Goal: Task Accomplishment & Management: Manage account settings

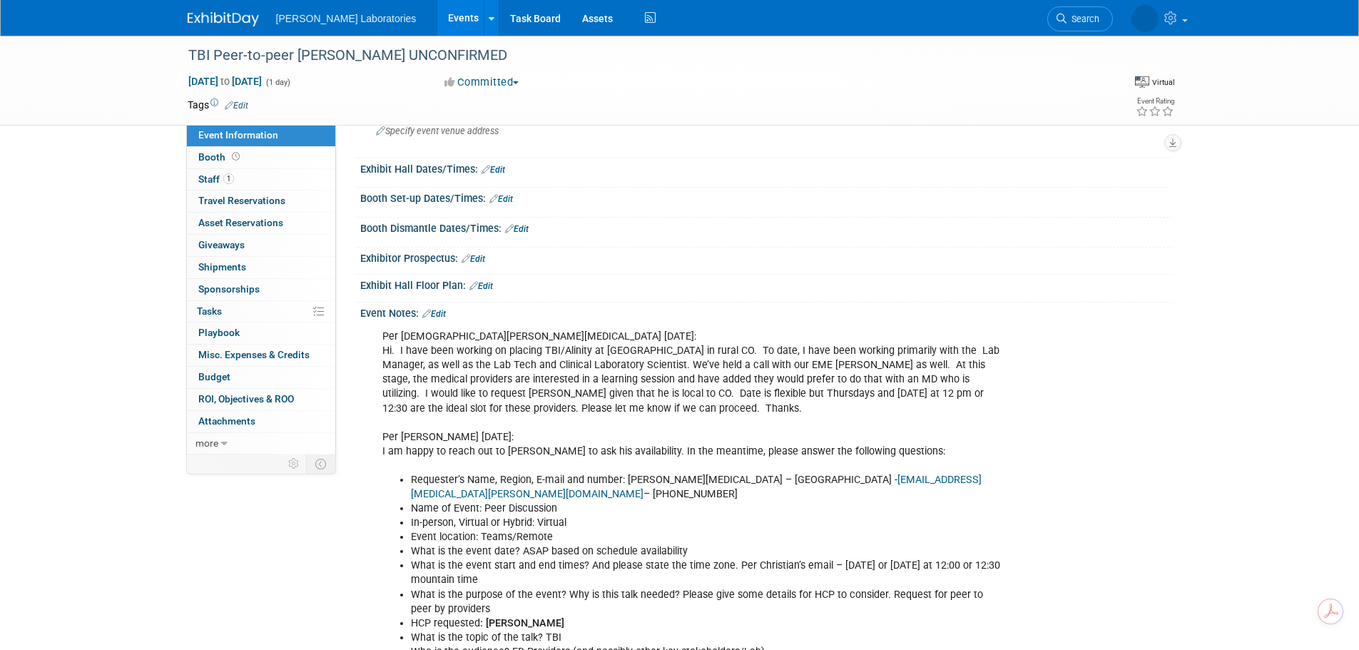
scroll to position [77, 0]
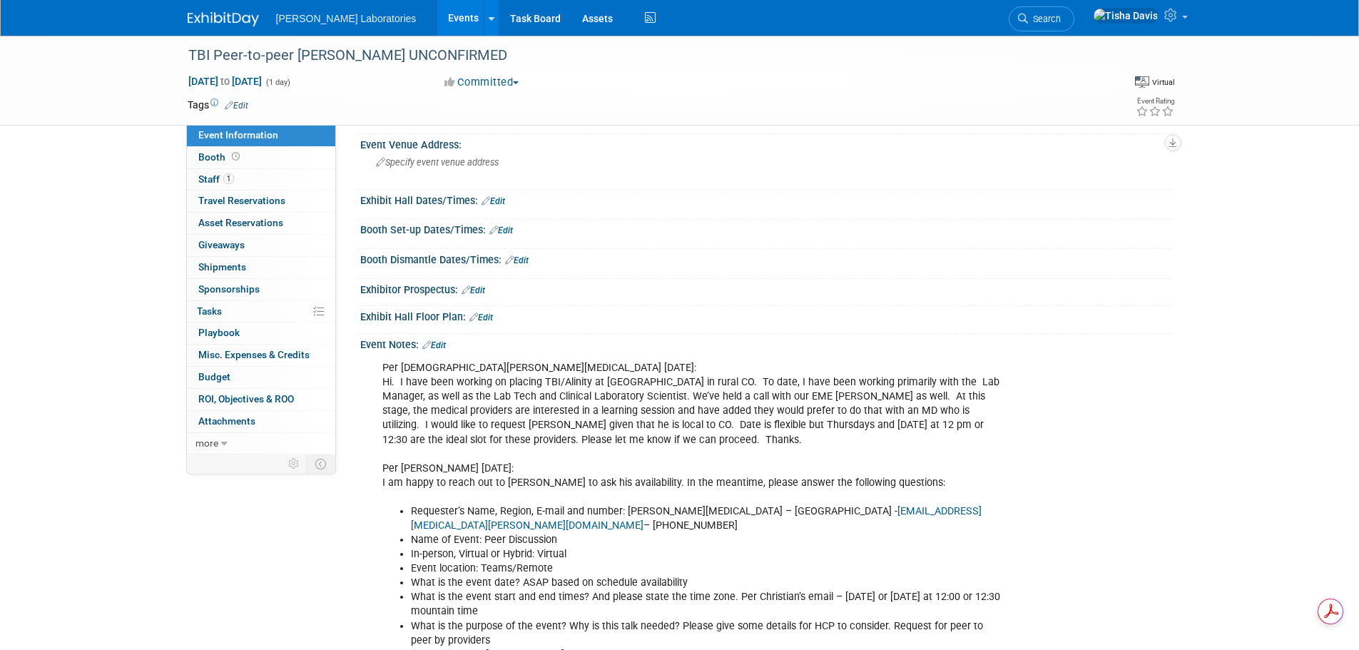
click at [444, 345] on link "Edit" at bounding box center [434, 345] width 24 height 10
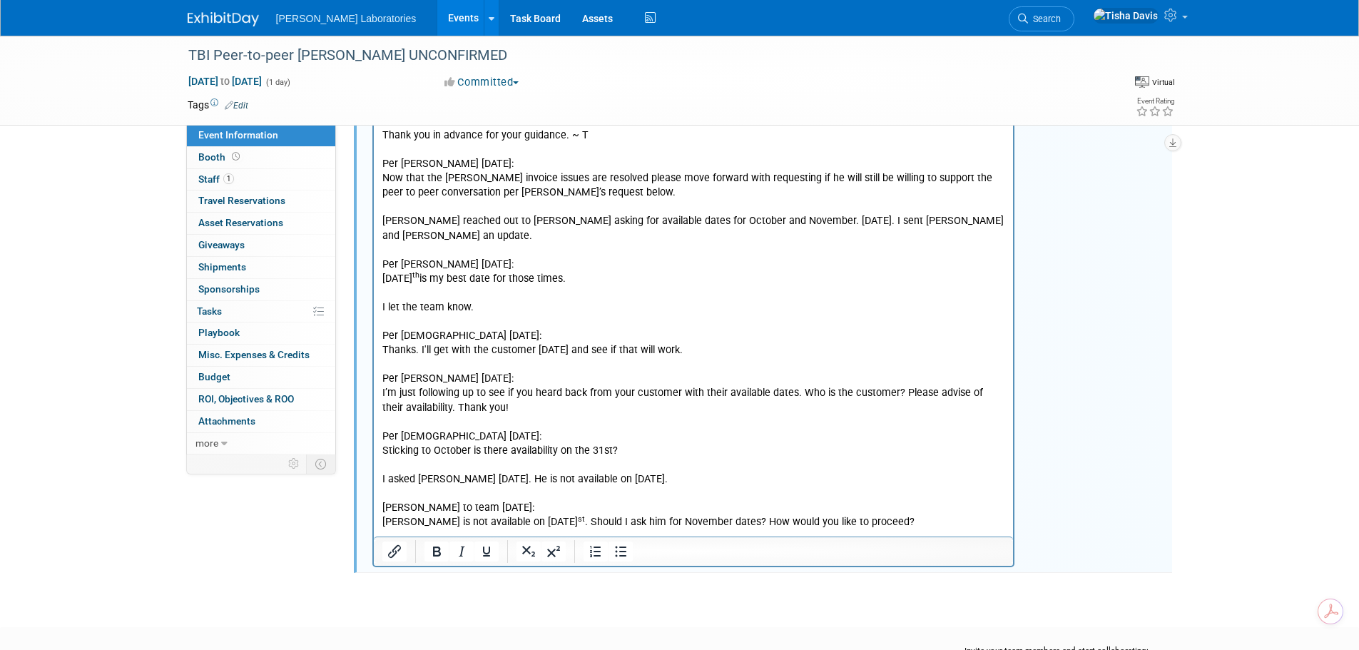
scroll to position [2406, 0]
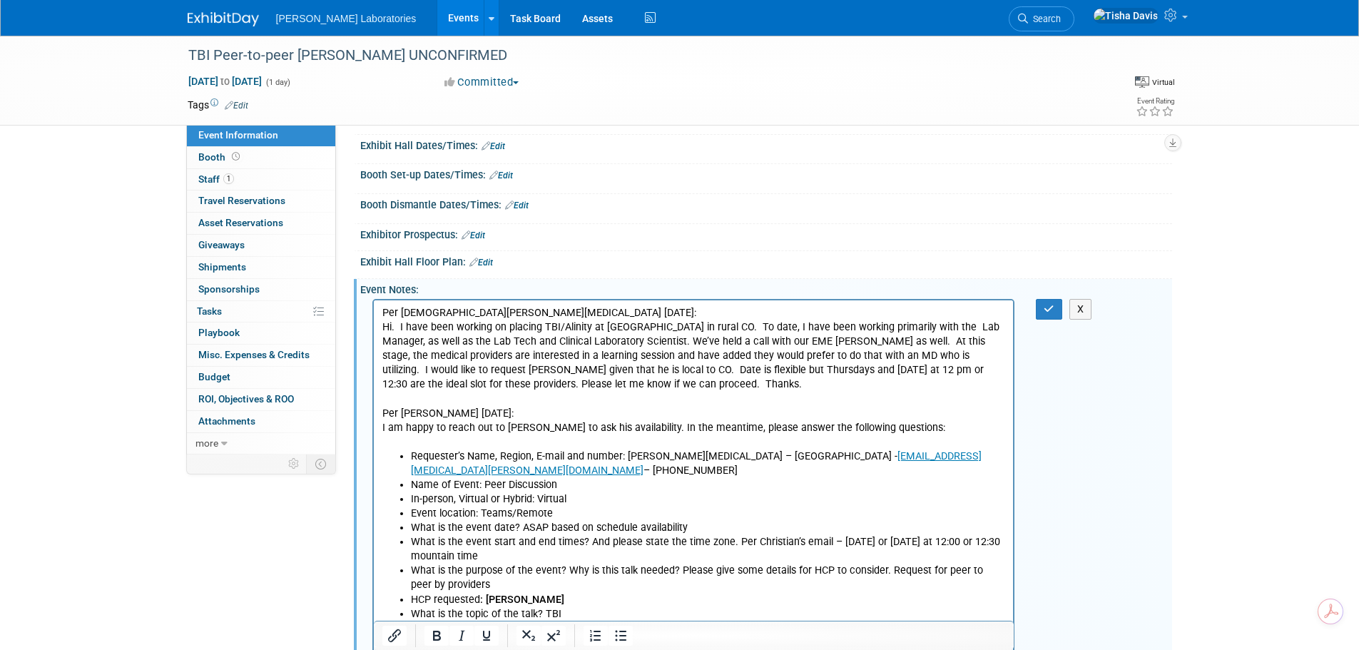
scroll to position [123, 0]
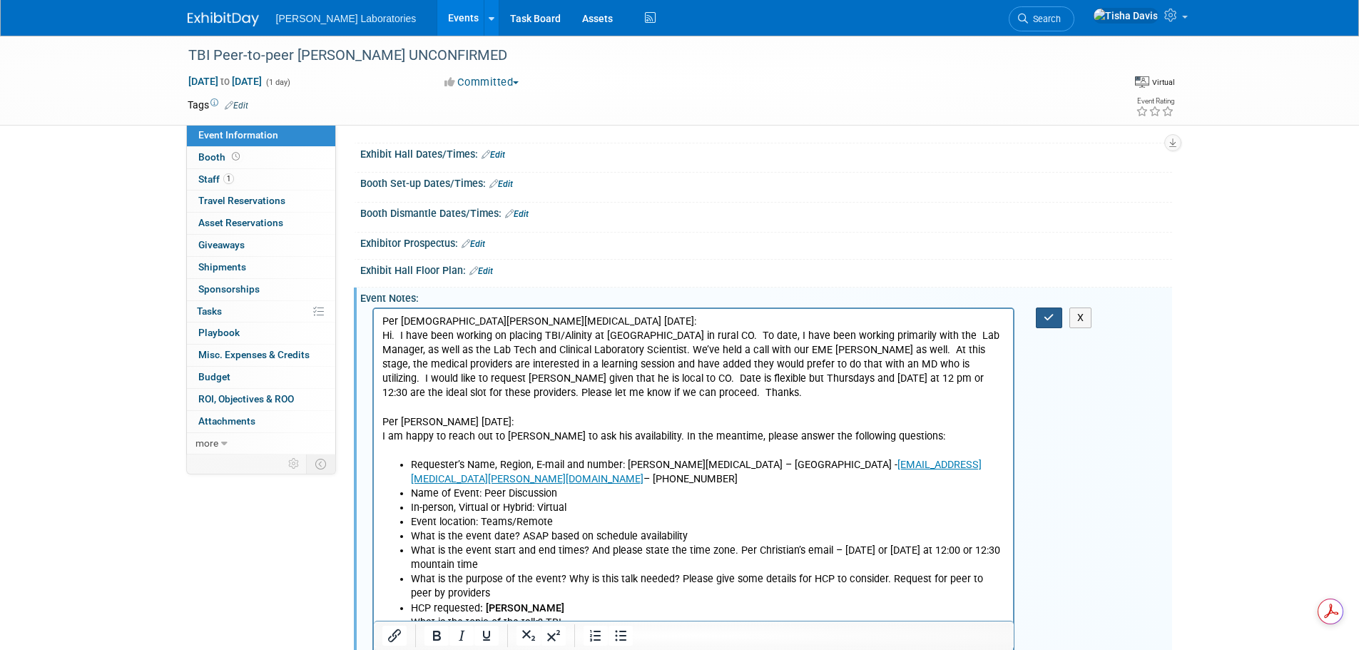
click at [1041, 324] on button "button" at bounding box center [1049, 317] width 26 height 21
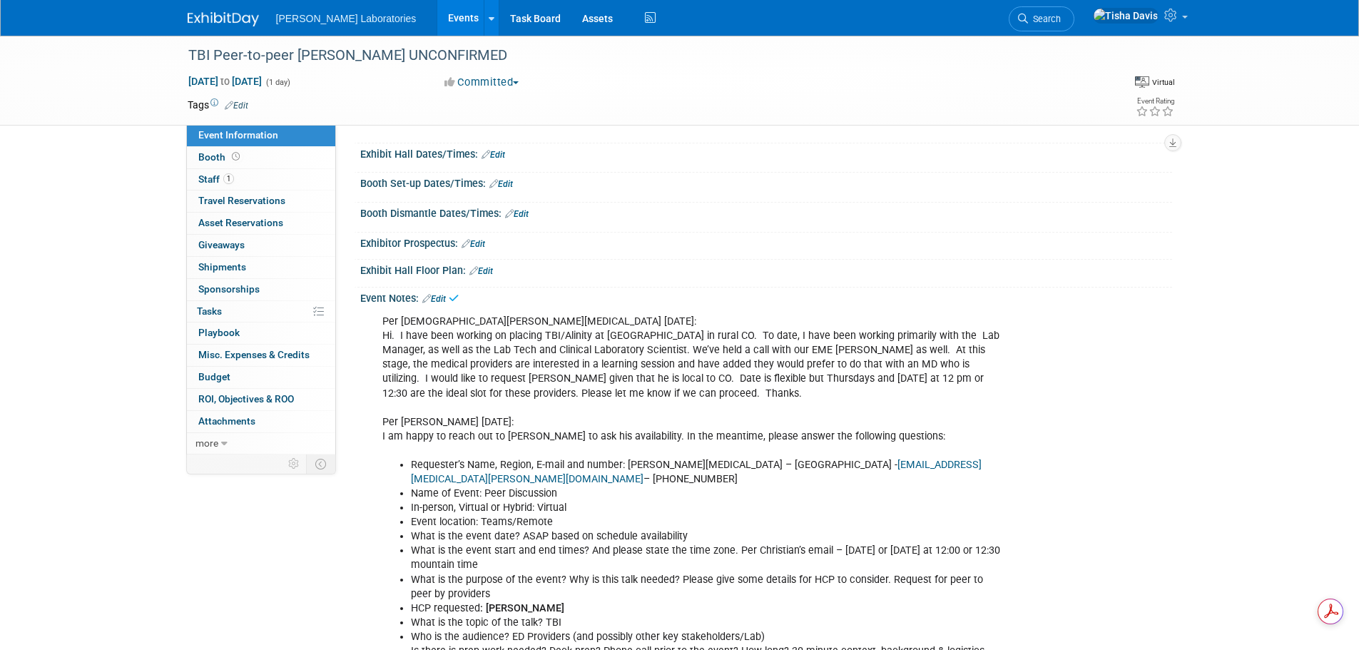
click at [437, 10] on link "Events" at bounding box center [463, 18] width 52 height 36
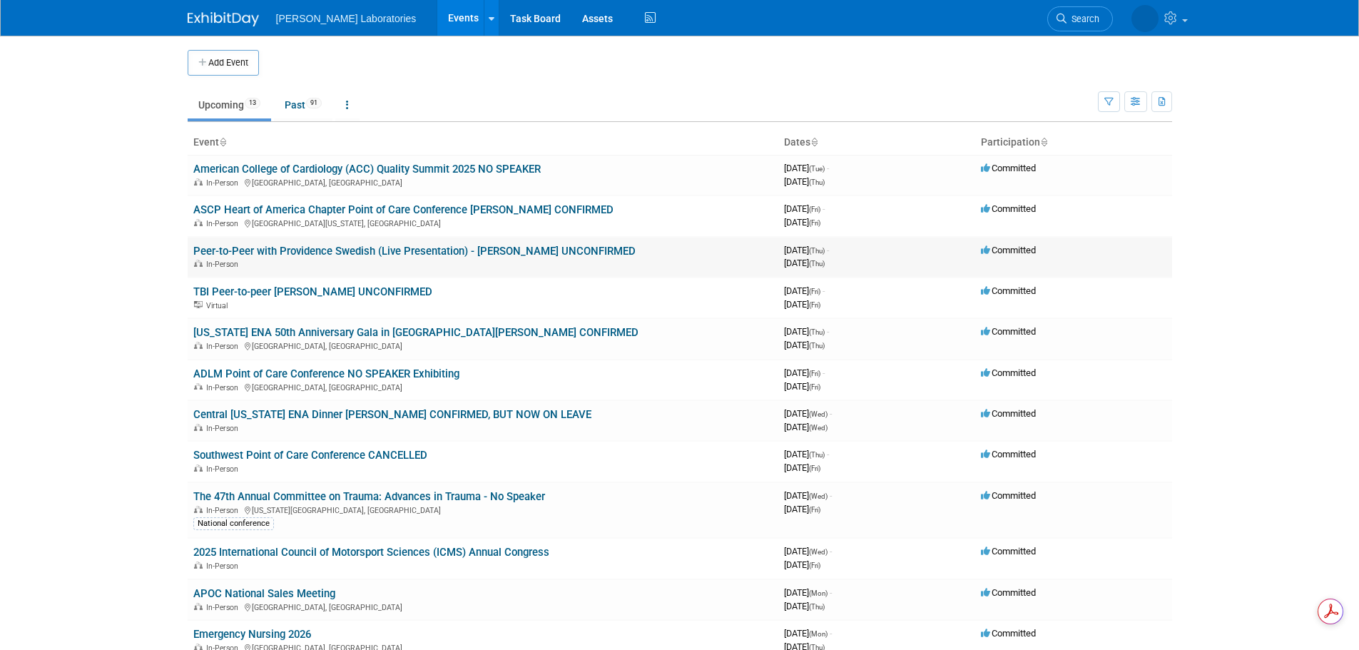
click at [403, 253] on link "Peer-to-Peer with Providence Swedish (Live Presentation) - [PERSON_NAME] UNCONF…" at bounding box center [414, 251] width 442 height 13
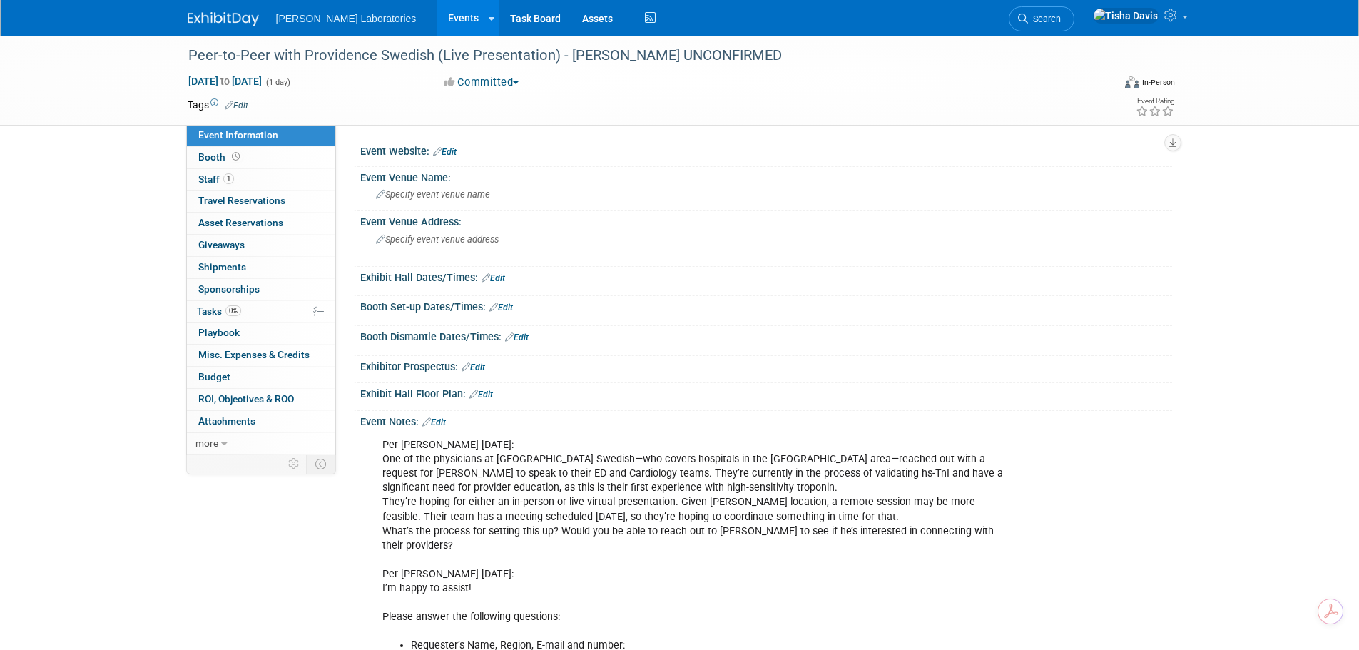
click at [442, 423] on link "Edit" at bounding box center [434, 422] width 24 height 10
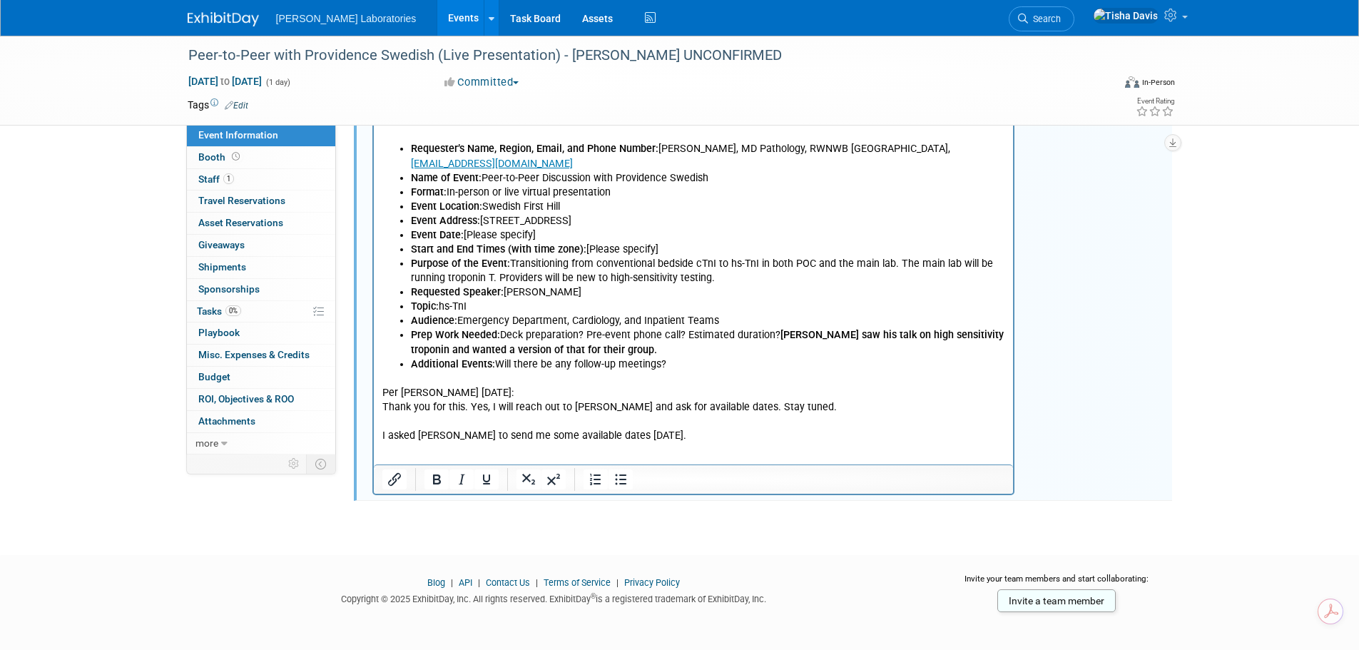
scroll to position [931, 0]
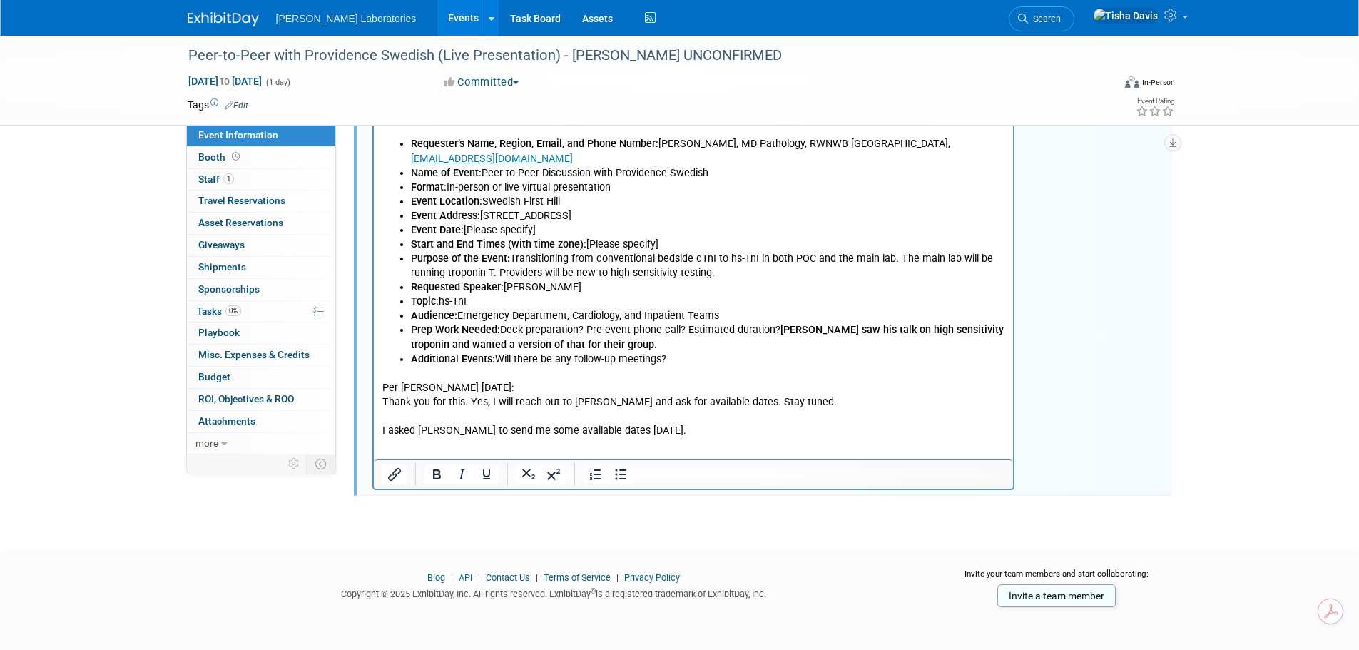
click at [713, 422] on p "Per [PERSON_NAME] [DATE]: Thank you for this. Yes, I will reach out to [PERSON_…" at bounding box center [693, 402] width 623 height 71
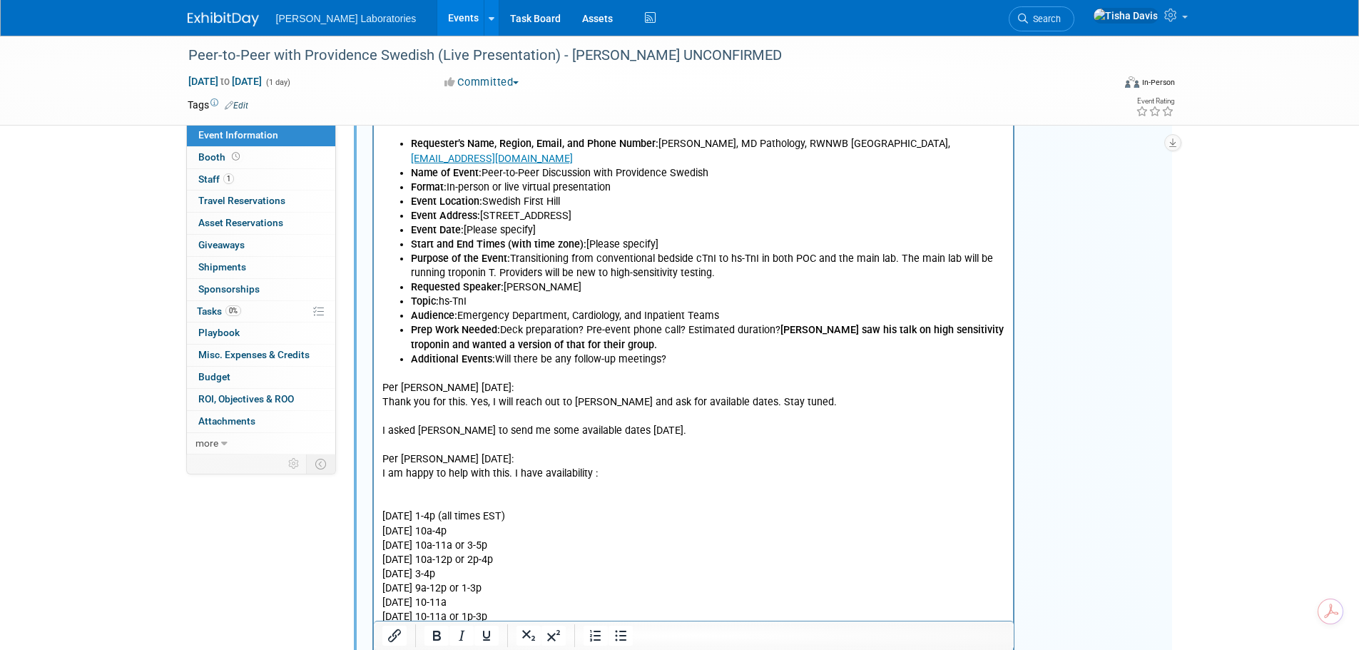
scroll to position [992, 0]
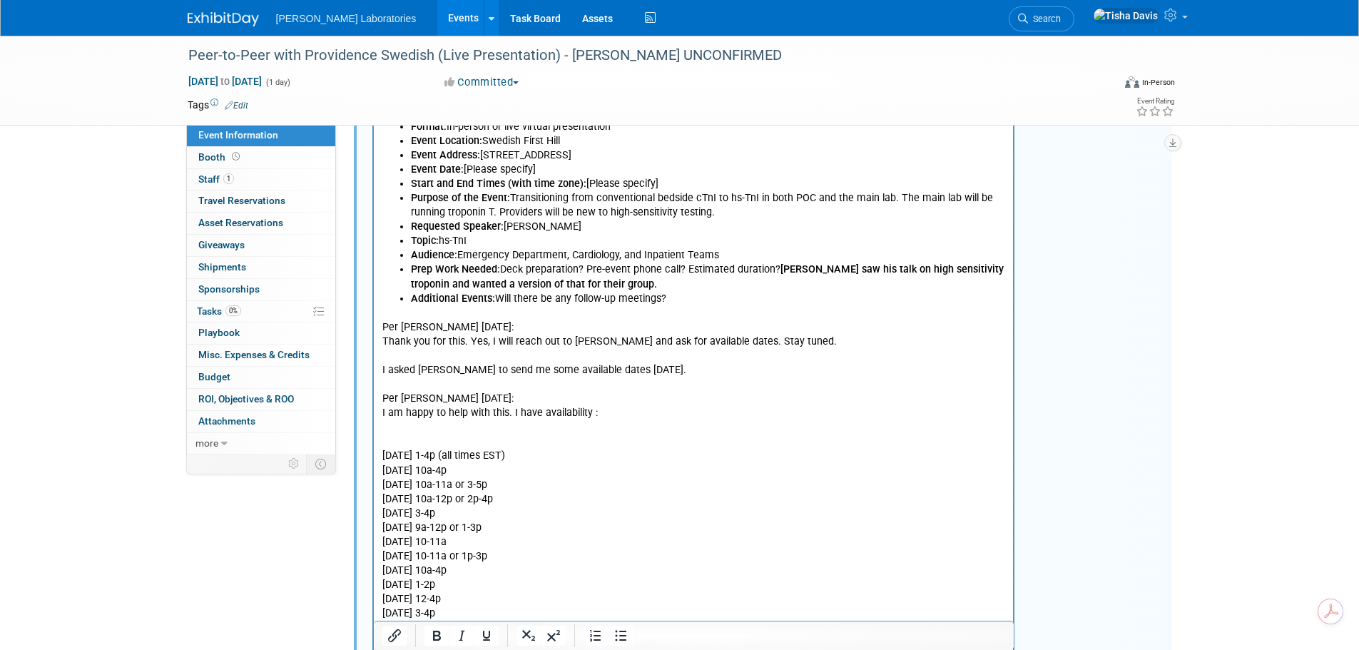
click at [541, 421] on p "Rich Text Area. Press ALT-0 for help." at bounding box center [693, 428] width 623 height 14
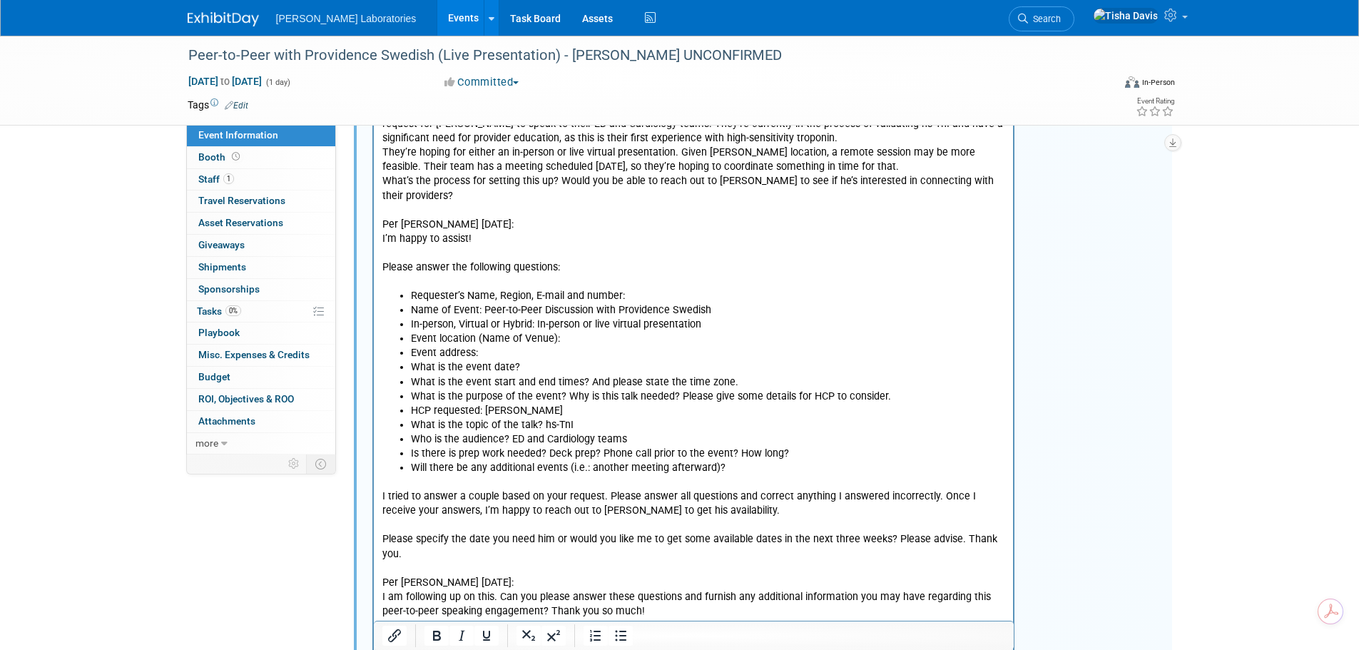
scroll to position [64, 0]
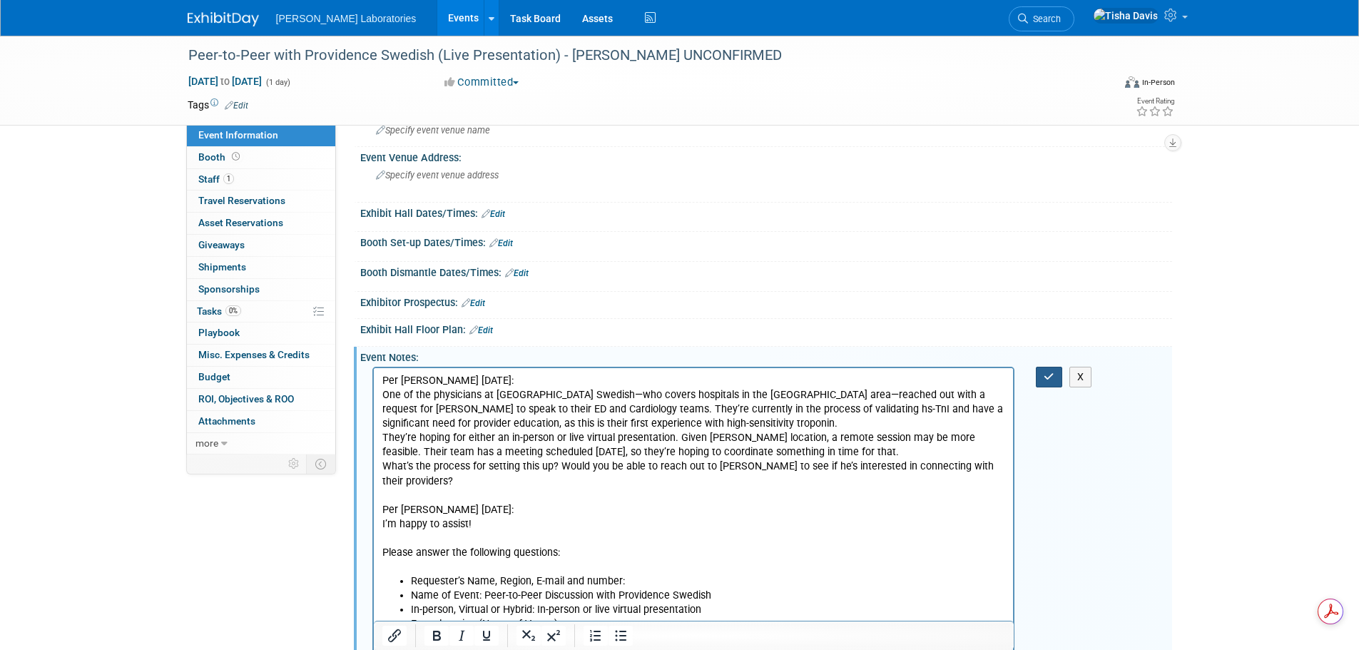
click at [1045, 373] on icon "button" at bounding box center [1049, 377] width 11 height 10
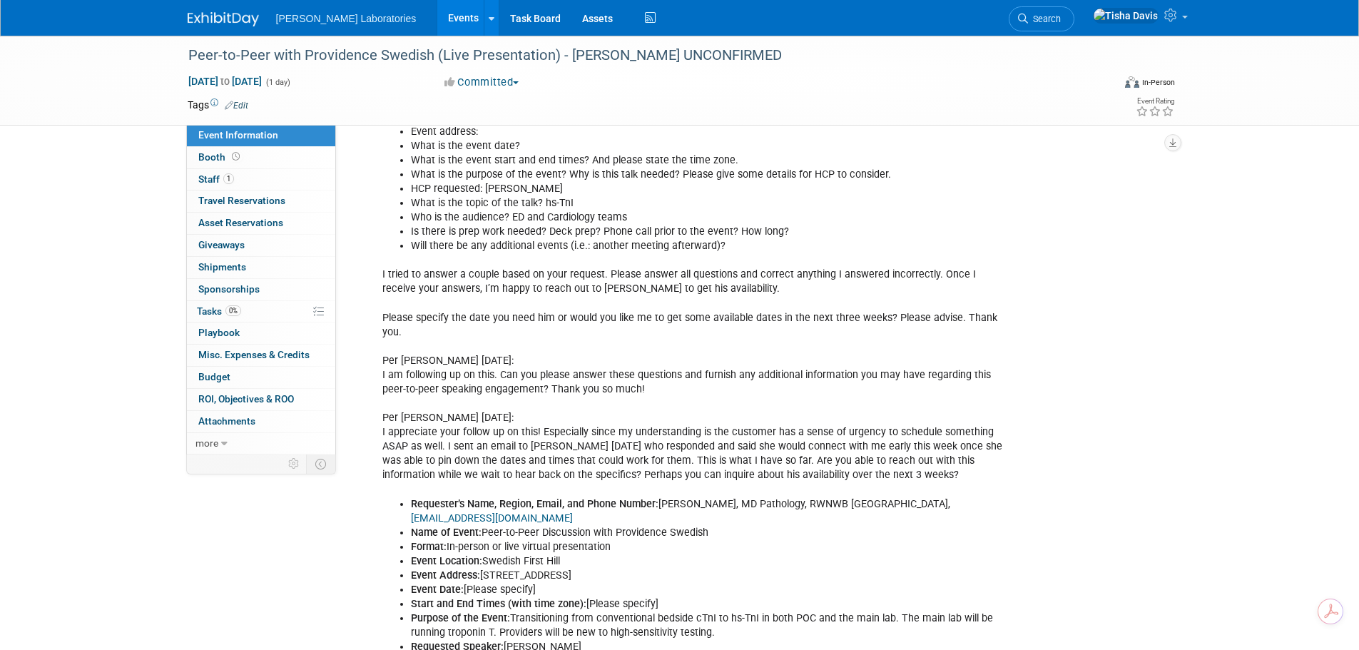
scroll to position [564, 0]
